Goal: Find contact information: Find contact information

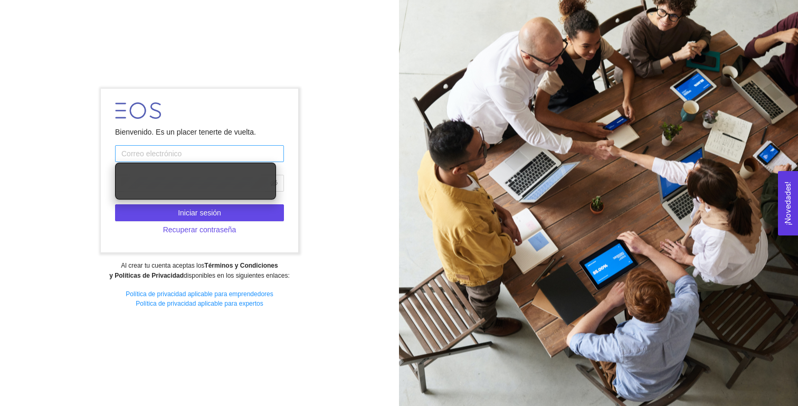
click at [220, 148] on input "text" at bounding box center [199, 153] width 169 height 17
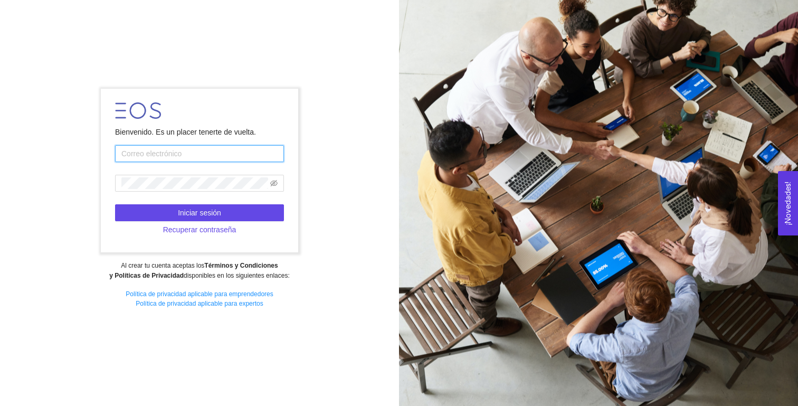
type input "andresacevedopico@gmail.com"
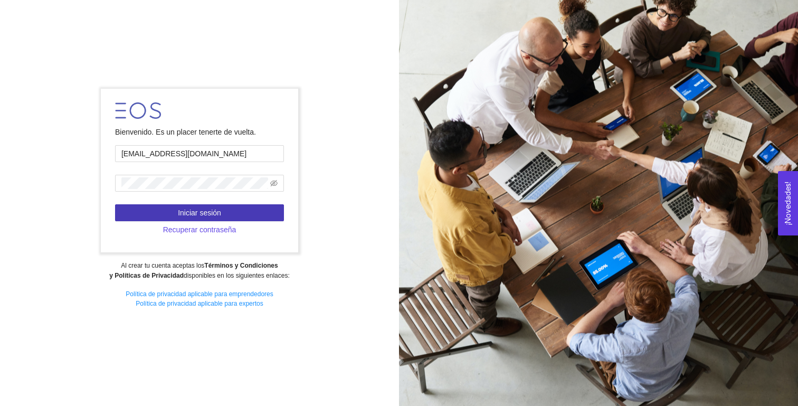
click at [195, 215] on span "Iniciar sesión" at bounding box center [199, 213] width 43 height 12
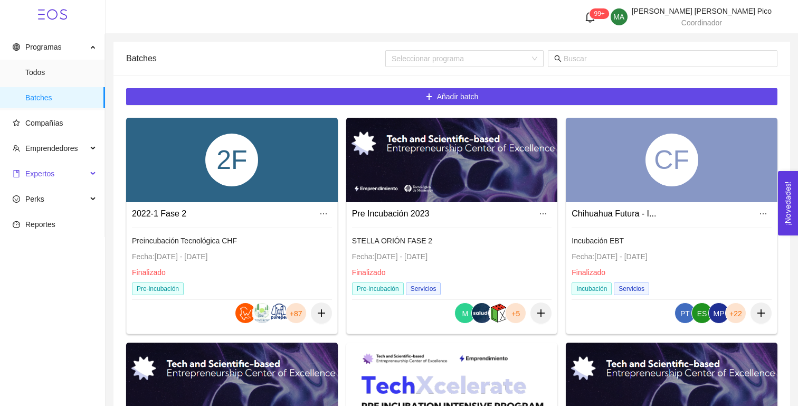
click at [91, 183] on div "Expertos" at bounding box center [52, 173] width 105 height 21
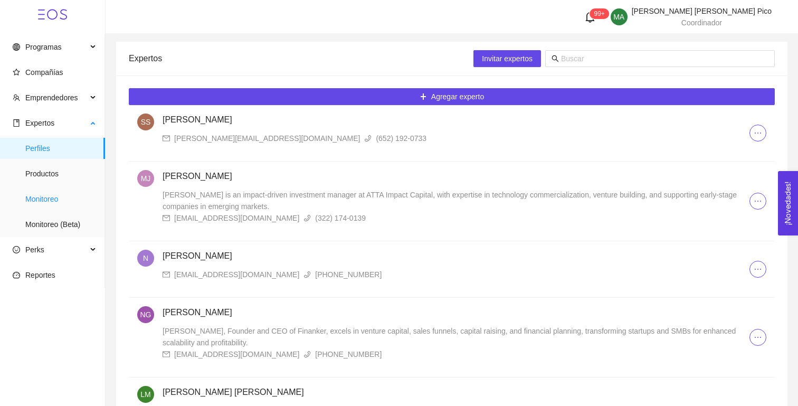
click at [59, 197] on span "Monitoreo" at bounding box center [60, 198] width 71 height 21
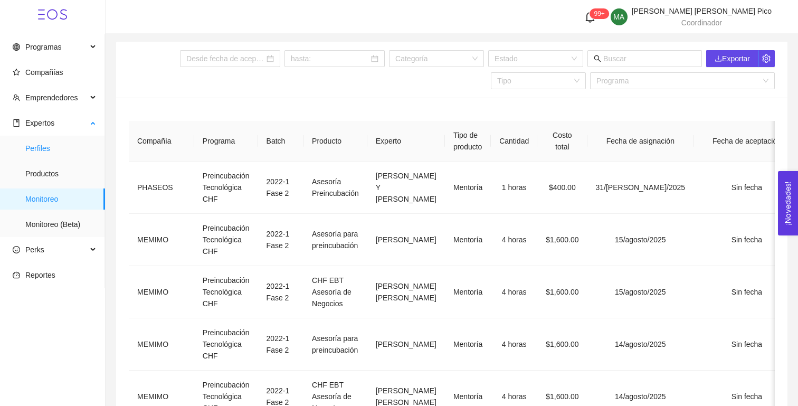
click at [55, 147] on span "Perfiles" at bounding box center [60, 148] width 71 height 21
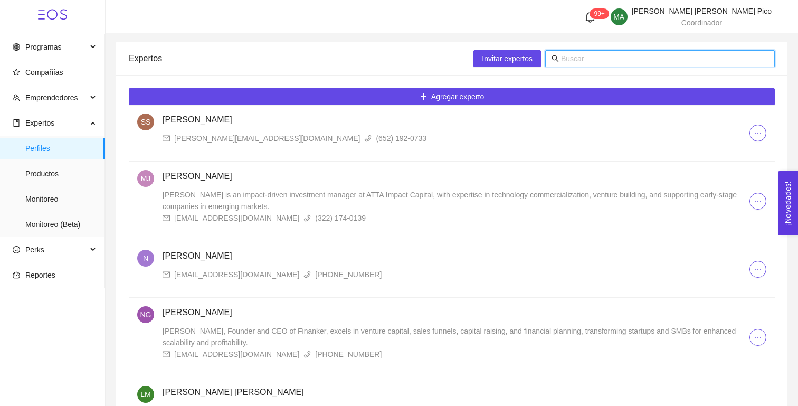
click at [622, 60] on input "text" at bounding box center [664, 59] width 207 height 12
type input "visiumai"
click at [37, 70] on span "Compañías" at bounding box center [44, 72] width 38 height 8
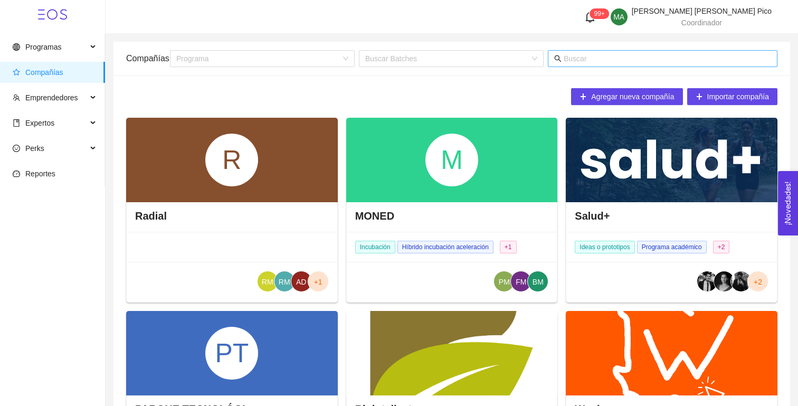
click at [583, 60] on input "text" at bounding box center [667, 59] width 207 height 12
type input "visiumai"
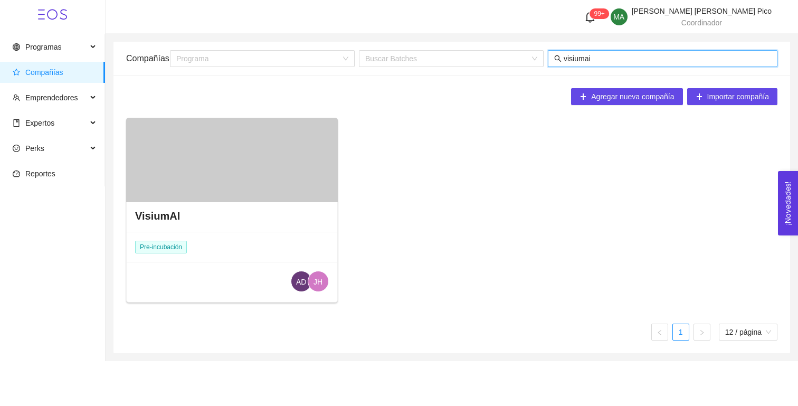
click at [186, 212] on div "VisiumAI" at bounding box center [232, 216] width 211 height 32
click at [175, 213] on h4 "VisiumAI" at bounding box center [157, 215] width 45 height 15
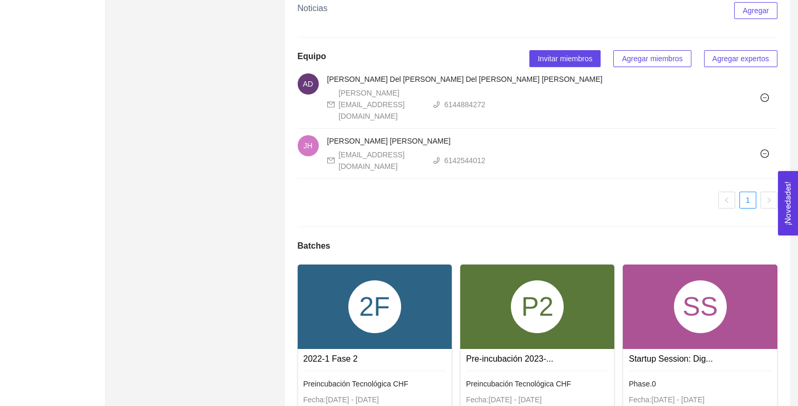
scroll to position [912, 0]
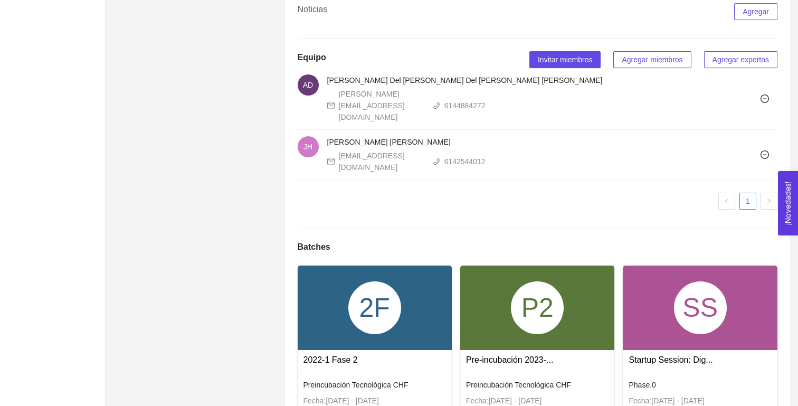
drag, startPoint x: 451, startPoint y: 134, endPoint x: 337, endPoint y: 133, distance: 113.5
click at [337, 150] on div "herreragutierrezjaime@gmail.com" at bounding box center [375, 161] width 97 height 23
copy div "herreragutierrezjaime@gmail.com"
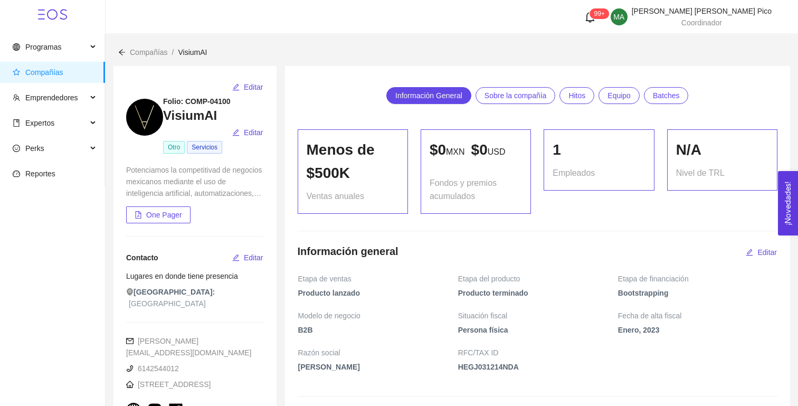
click at [16, 65] on span "Compañías" at bounding box center [55, 72] width 84 height 21
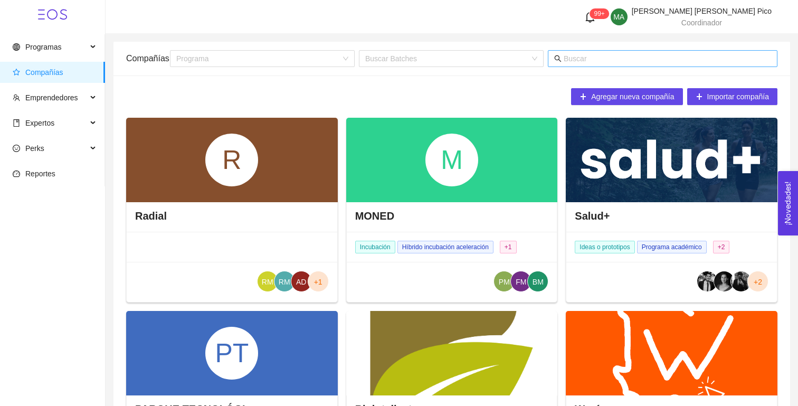
click at [587, 62] on input "text" at bounding box center [667, 59] width 207 height 12
type input "p"
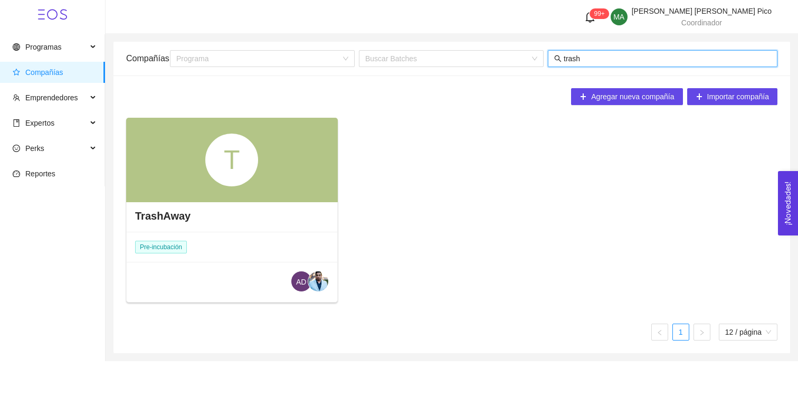
type input "trash"
click at [164, 224] on div "TrashAway" at bounding box center [232, 216] width 211 height 32
click at [170, 214] on h4 "TrashAway" at bounding box center [162, 215] width 55 height 15
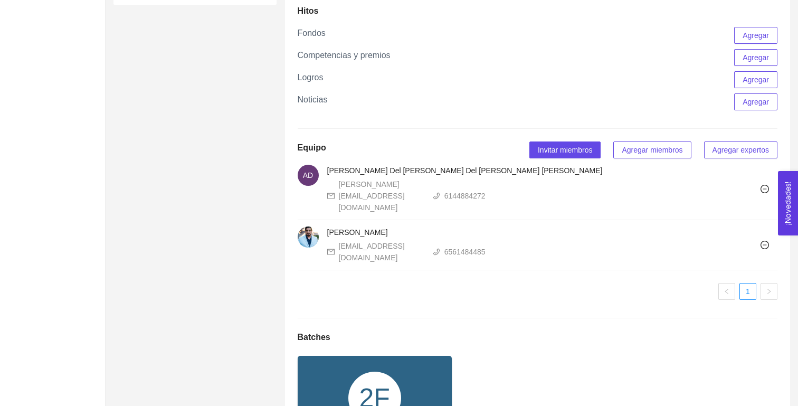
scroll to position [507, 0]
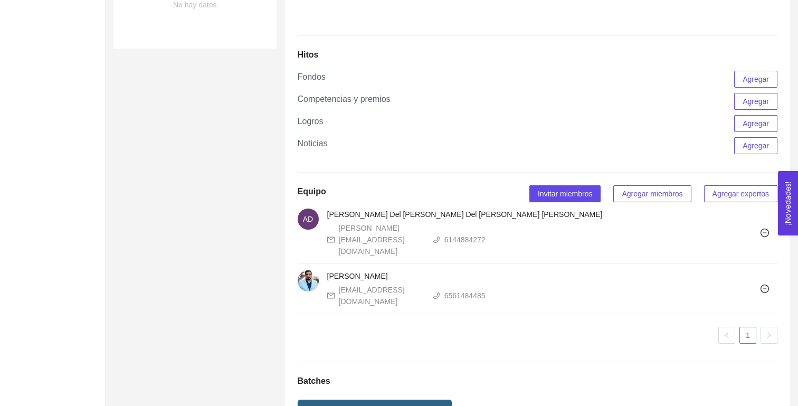
drag, startPoint x: 449, startPoint y: 268, endPoint x: 338, endPoint y: 266, distance: 110.9
click at [338, 284] on div "asarinana@beglobal.technology 6561484485" at bounding box center [406, 295] width 158 height 23
copy div "asarinana@beglobal.technology"
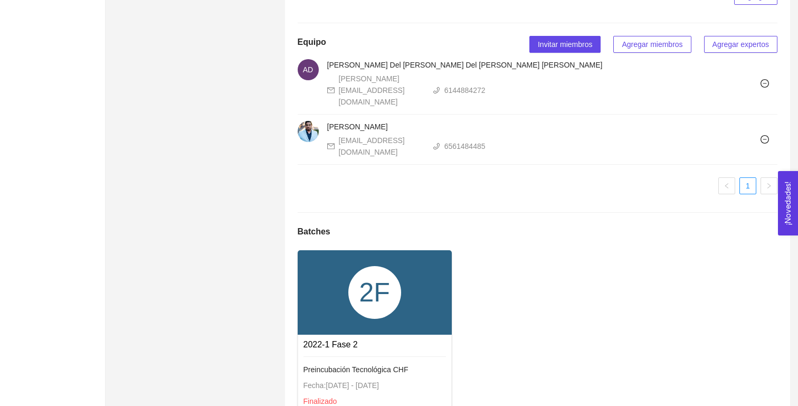
scroll to position [649, 0]
